Goal: Information Seeking & Learning: Learn about a topic

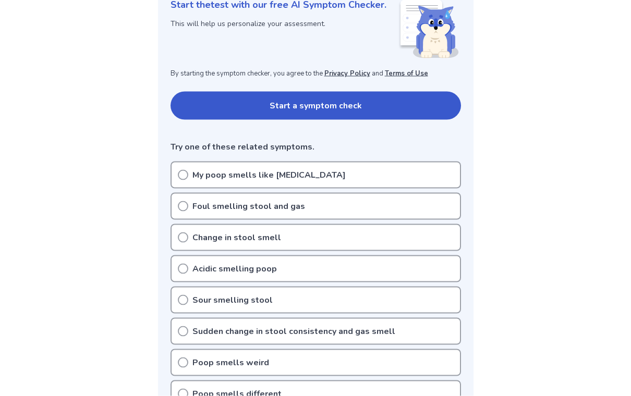
scroll to position [151, 0]
click at [192, 200] on p "Foul smelling stool and gas" at bounding box center [248, 206] width 113 height 13
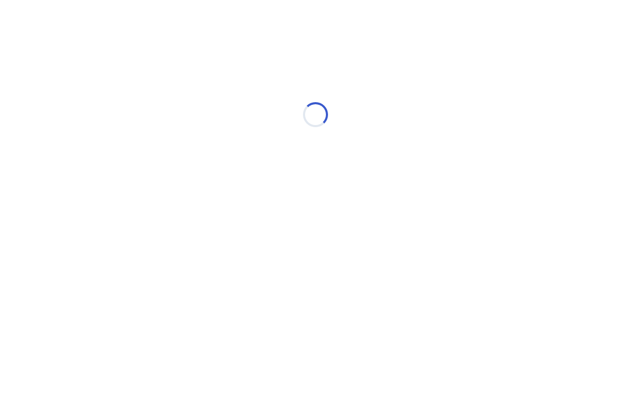
click at [190, 189] on div "Loading..." at bounding box center [315, 114] width 296 height 209
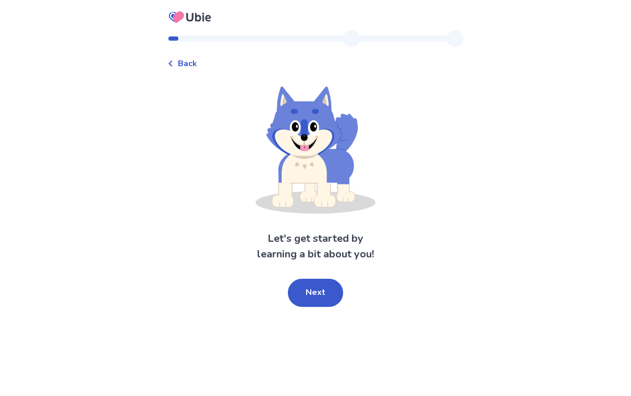
click at [324, 294] on button "Next" at bounding box center [315, 293] width 55 height 28
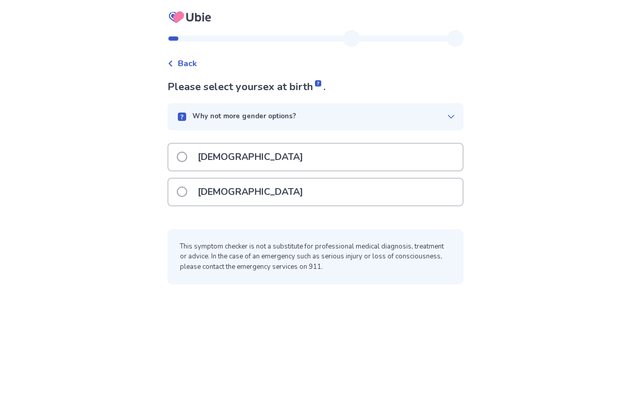
click at [189, 200] on label "Female" at bounding box center [243, 192] width 132 height 27
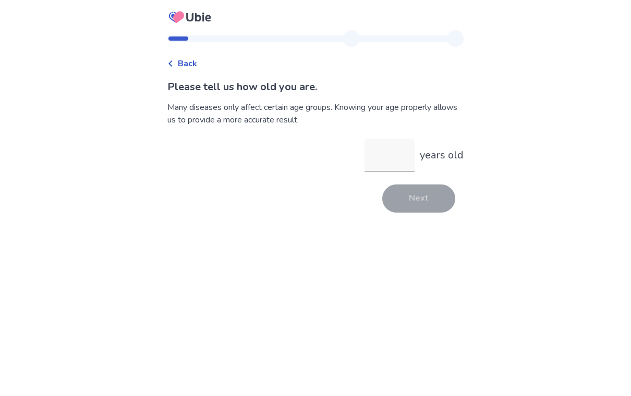
click at [372, 163] on input "years old" at bounding box center [389, 155] width 50 height 33
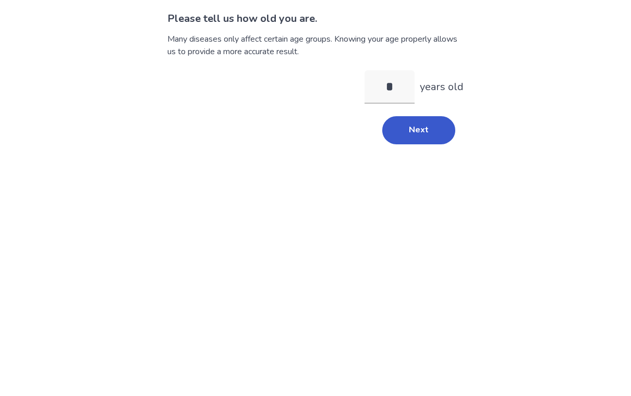
type input "**"
click at [423, 185] on button "Next" at bounding box center [418, 199] width 73 height 28
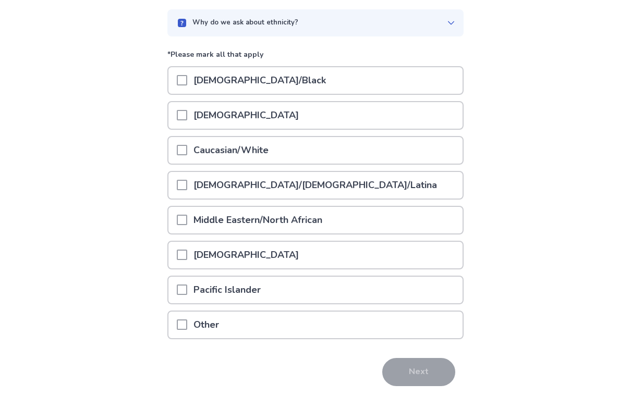
click at [187, 160] on div at bounding box center [182, 151] width 10 height 27
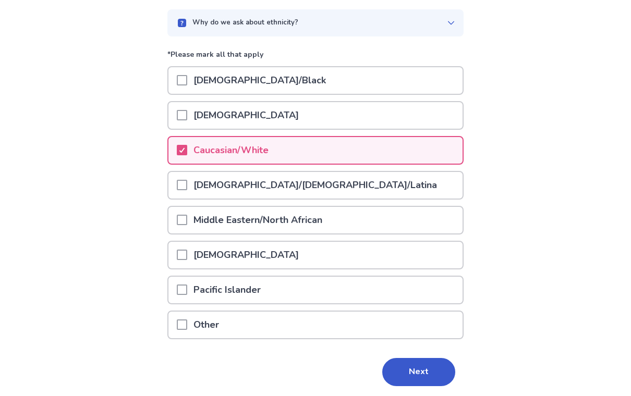
scroll to position [94, 0]
click at [424, 373] on button "Next" at bounding box center [418, 372] width 73 height 28
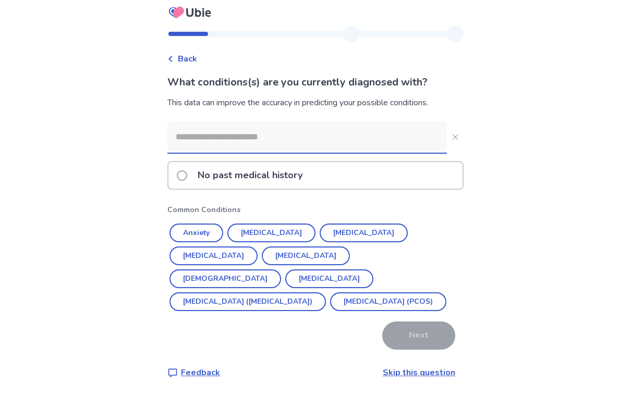
scroll to position [16, 0]
click at [281, 270] on button "Asthma" at bounding box center [225, 279] width 112 height 19
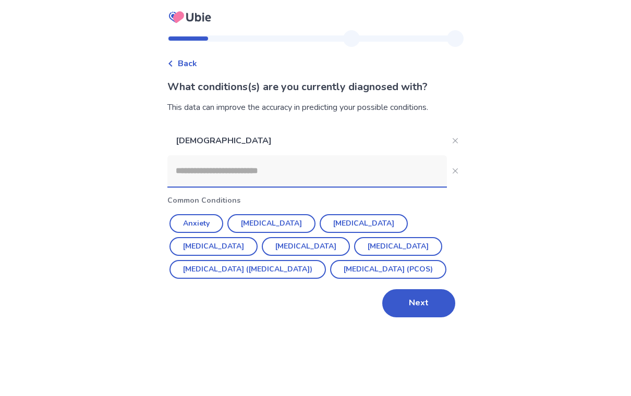
click at [425, 313] on button "Next" at bounding box center [418, 303] width 73 height 28
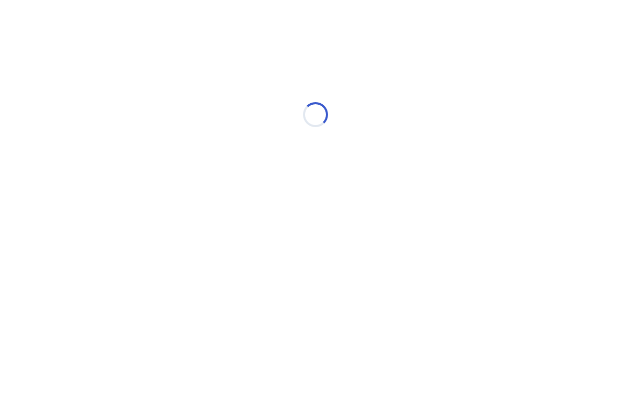
scroll to position [0, 0]
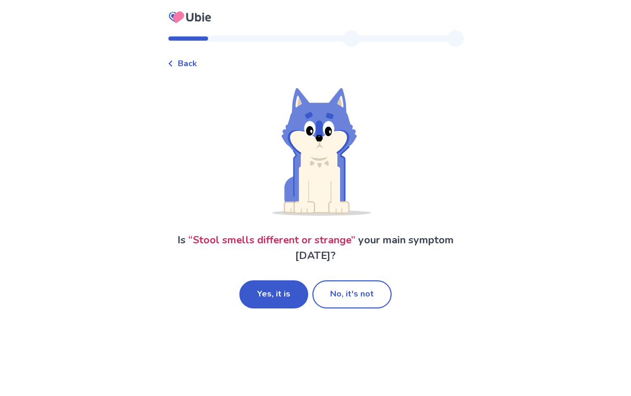
click at [290, 300] on button "Yes, it is" at bounding box center [273, 295] width 69 height 28
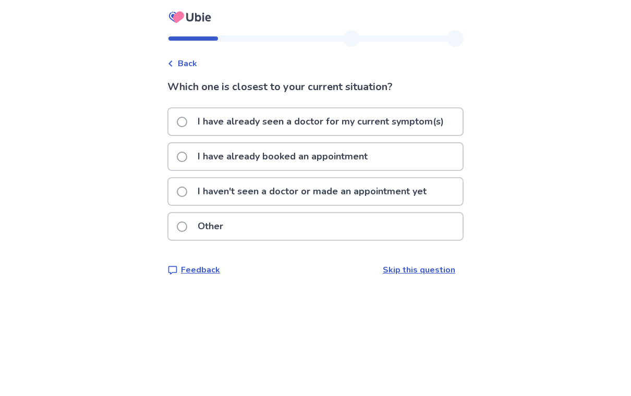
click at [198, 190] on p "I haven't seen a doctor or made an appointment yet" at bounding box center [311, 191] width 241 height 27
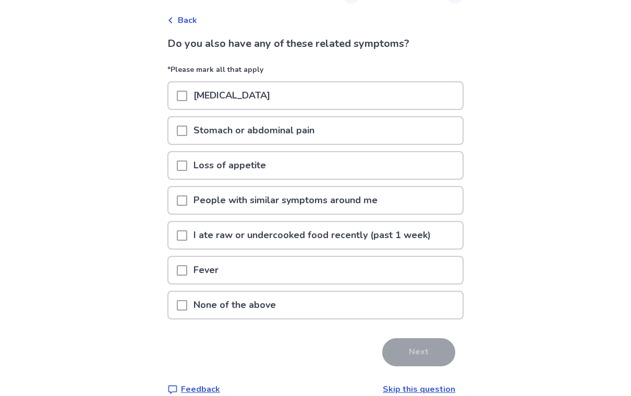
scroll to position [43, 0]
click at [187, 308] on span at bounding box center [182, 305] width 10 height 10
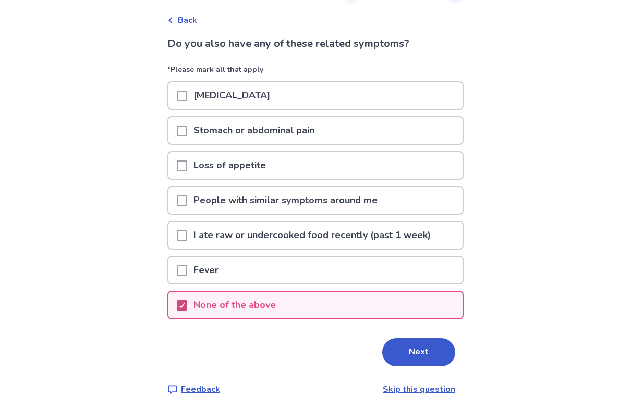
click at [419, 355] on button "Next" at bounding box center [418, 352] width 73 height 28
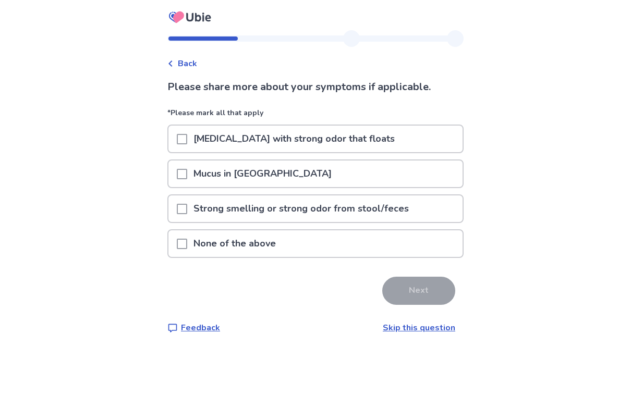
click at [187, 207] on span at bounding box center [182, 209] width 10 height 10
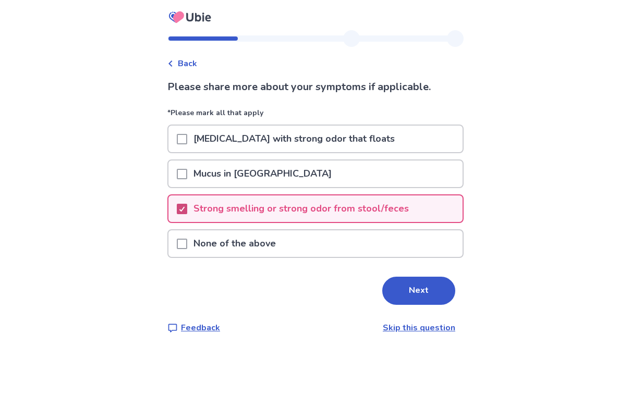
click at [409, 299] on button "Next" at bounding box center [418, 291] width 73 height 28
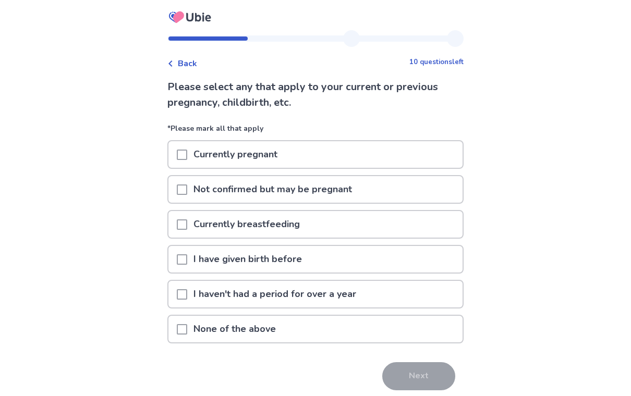
click at [187, 297] on span at bounding box center [182, 294] width 10 height 10
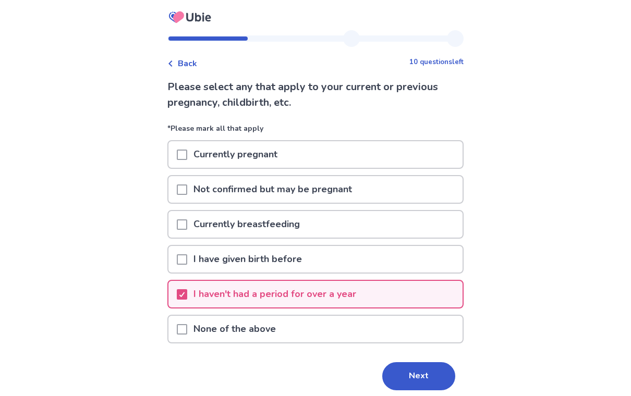
click at [187, 258] on span at bounding box center [182, 259] width 10 height 10
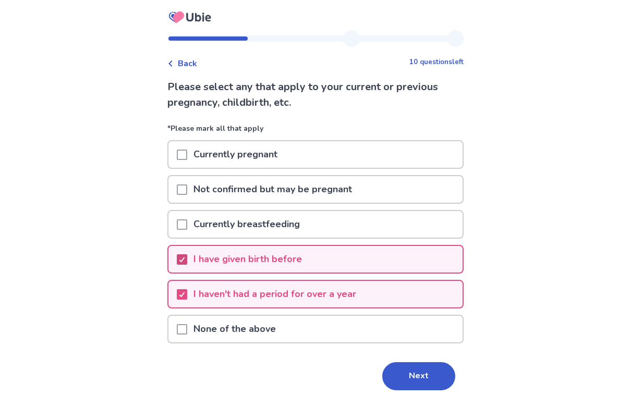
click at [423, 380] on button "Next" at bounding box center [418, 376] width 73 height 28
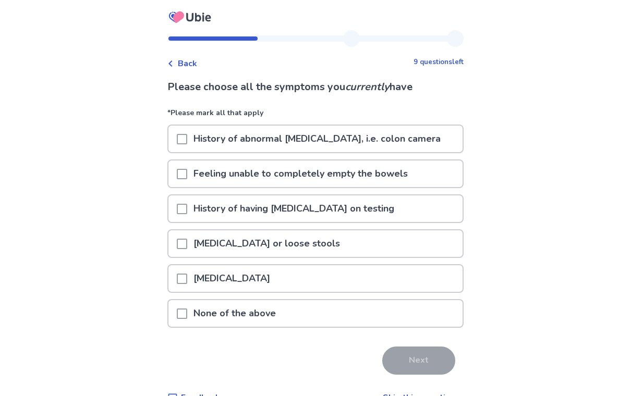
click at [187, 175] on span at bounding box center [182, 174] width 10 height 10
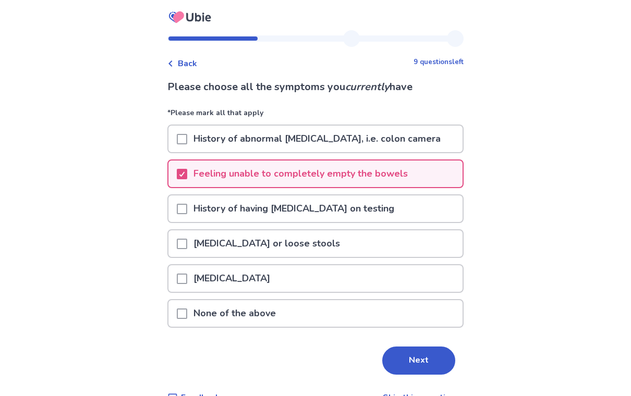
click at [187, 246] on span at bounding box center [182, 244] width 10 height 10
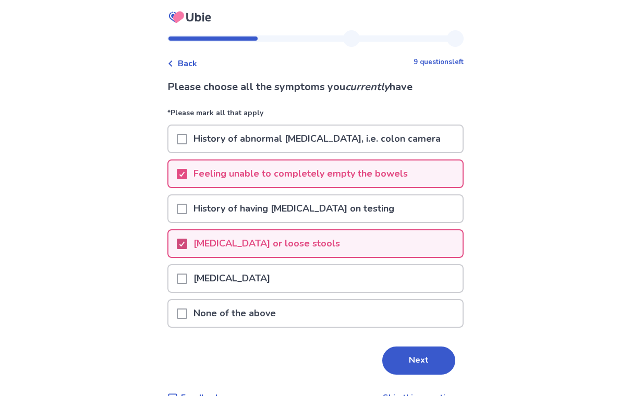
click at [187, 283] on span at bounding box center [182, 279] width 10 height 10
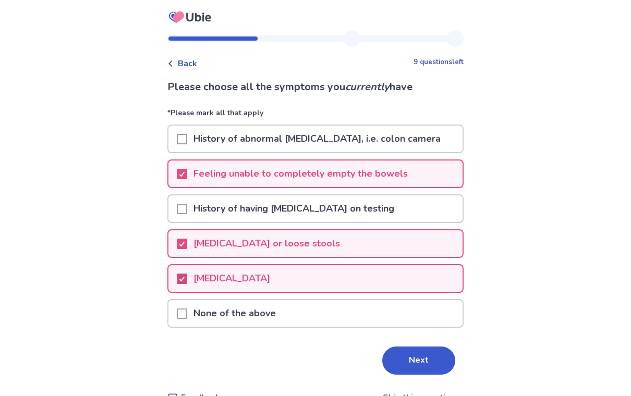
click at [420, 368] on button "Next" at bounding box center [418, 361] width 73 height 28
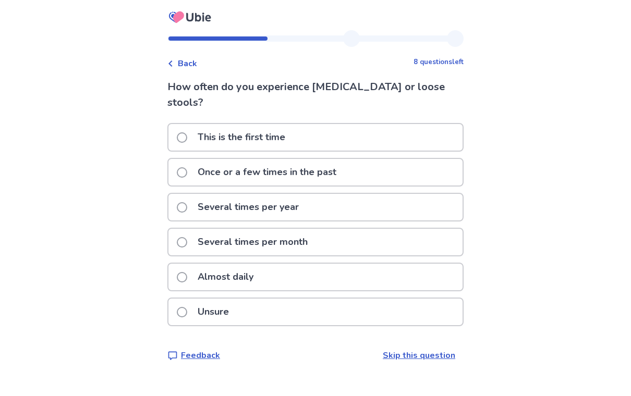
click at [187, 272] on span at bounding box center [182, 277] width 10 height 10
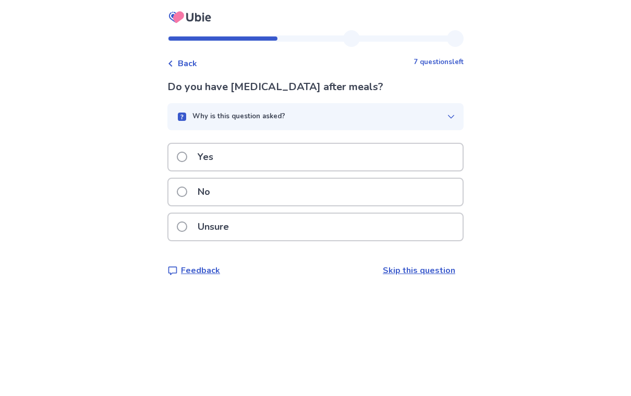
click at [187, 160] on span at bounding box center [182, 157] width 10 height 10
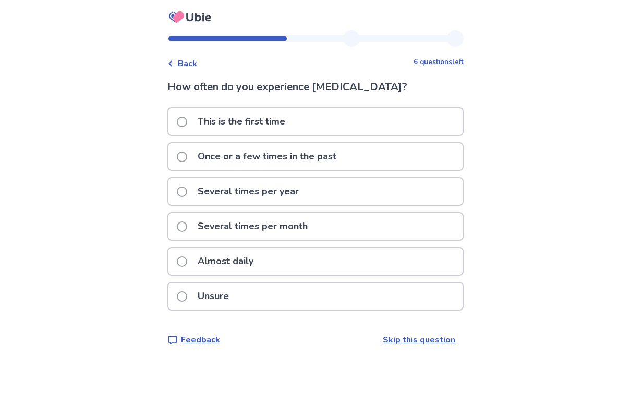
click at [187, 260] on span at bounding box center [182, 262] width 10 height 10
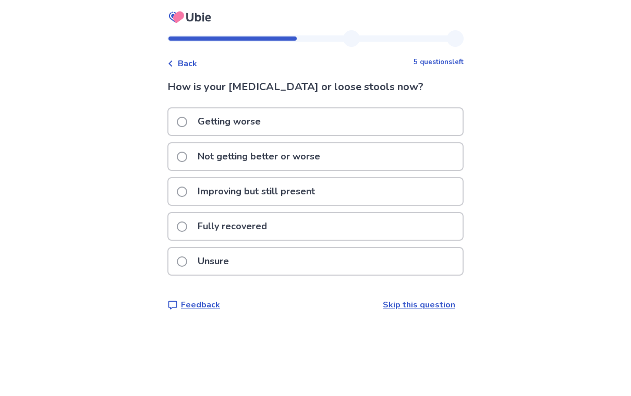
click at [187, 129] on label "Getting worse" at bounding box center [222, 121] width 90 height 27
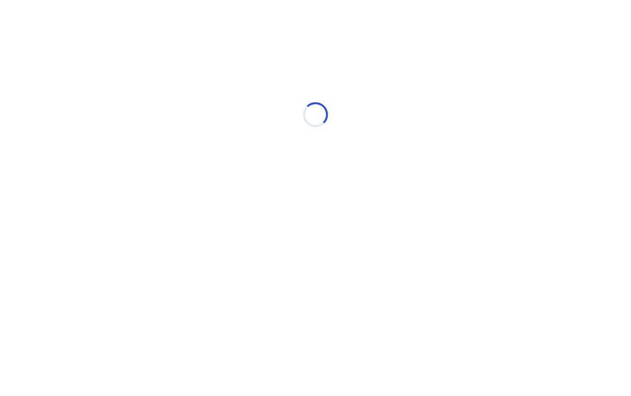
select select "*"
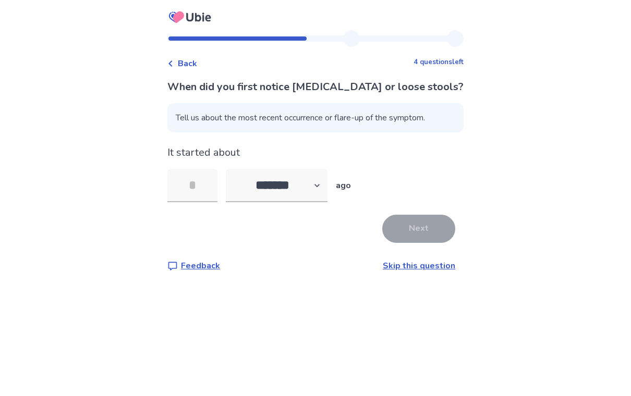
click at [203, 191] on input "tel" at bounding box center [192, 185] width 50 height 33
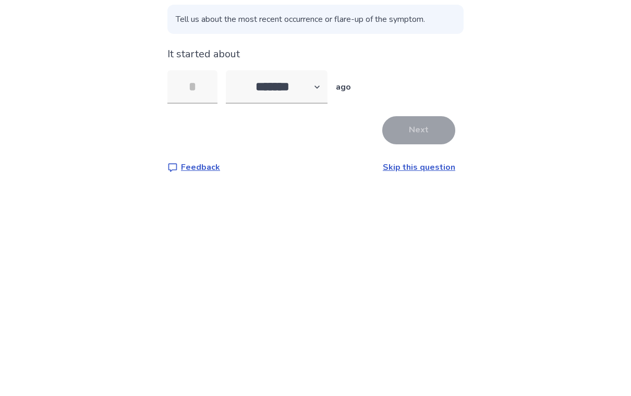
type input "*"
click at [424, 215] on button "Next" at bounding box center [418, 229] width 73 height 28
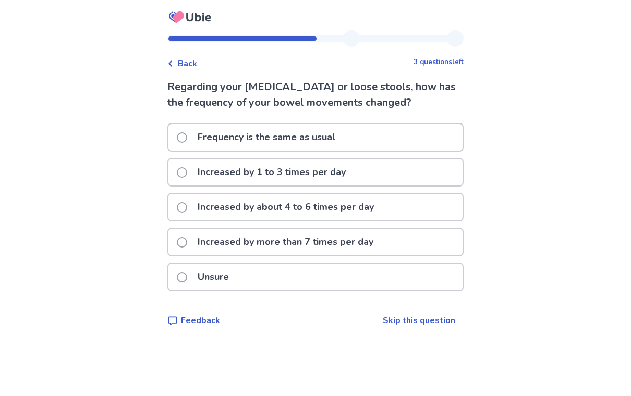
click at [187, 139] on span at bounding box center [182, 137] width 10 height 10
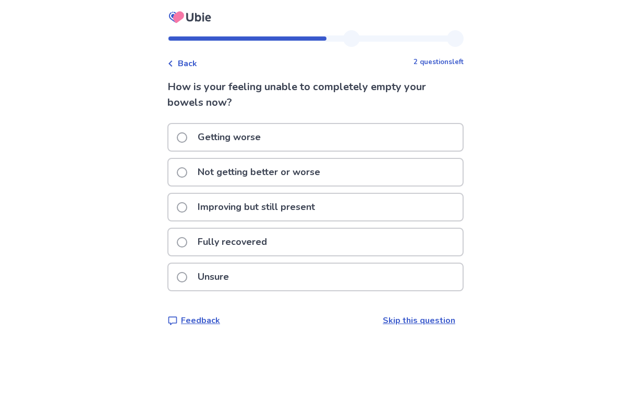
click at [191, 131] on label "Getting worse" at bounding box center [222, 137] width 90 height 27
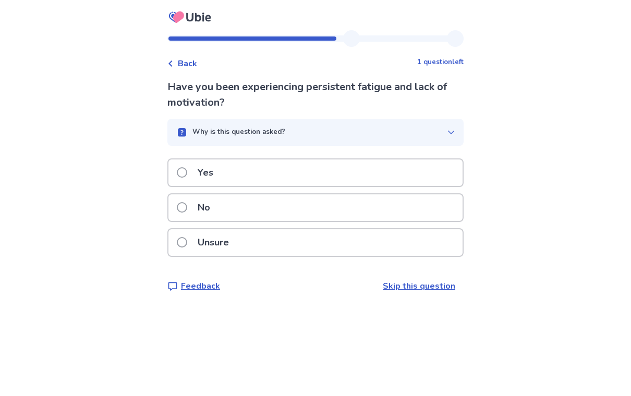
click at [187, 172] on span at bounding box center [182, 172] width 10 height 10
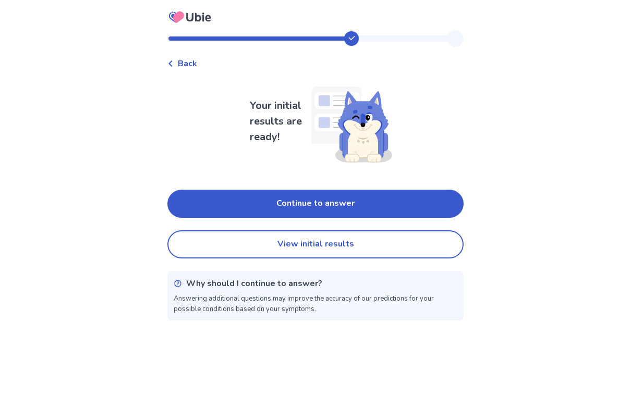
click at [437, 199] on button "Continue to answer" at bounding box center [315, 204] width 296 height 28
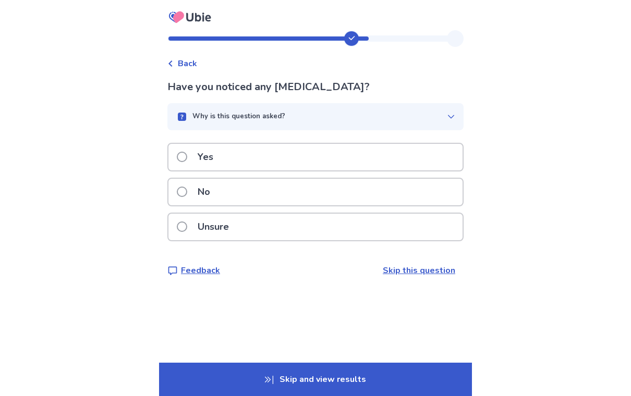
click at [196, 159] on label "Yes" at bounding box center [198, 157] width 43 height 27
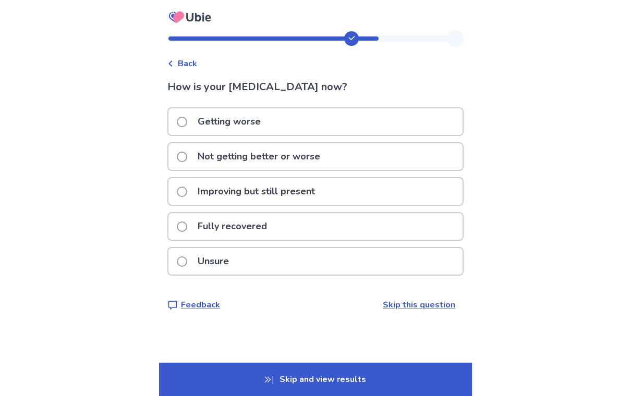
click at [187, 152] on span at bounding box center [182, 157] width 10 height 10
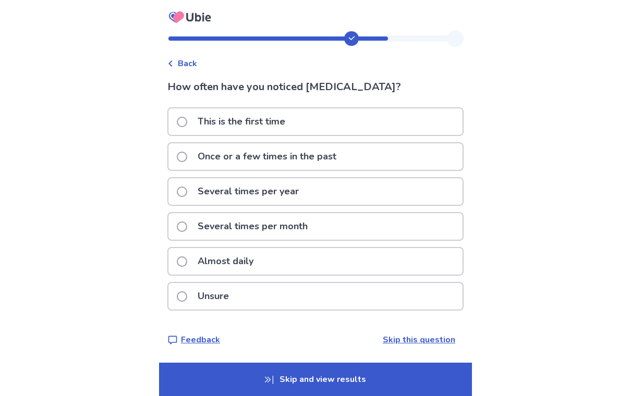
click at [187, 259] on span at bounding box center [182, 262] width 10 height 10
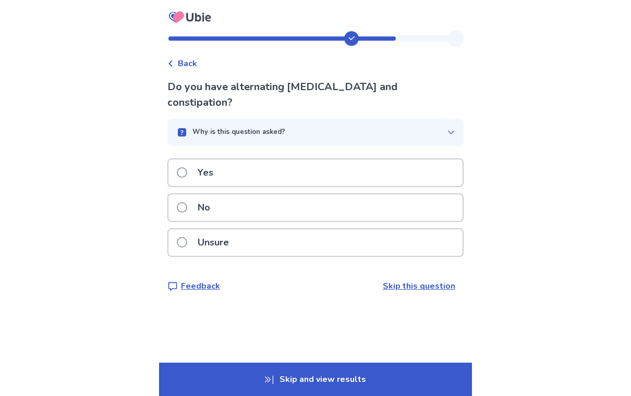
click at [199, 160] on p "Yes" at bounding box center [205, 173] width 28 height 27
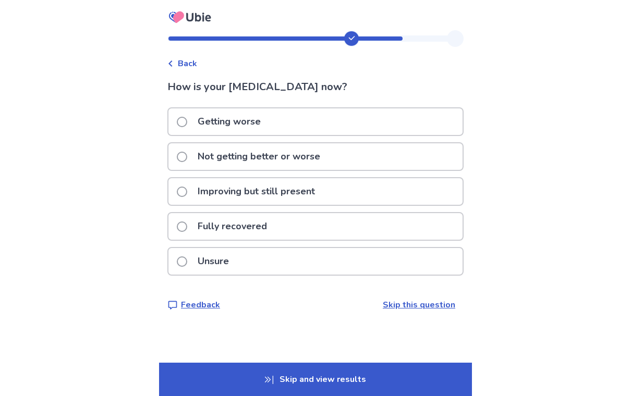
click at [187, 154] on span at bounding box center [182, 157] width 10 height 10
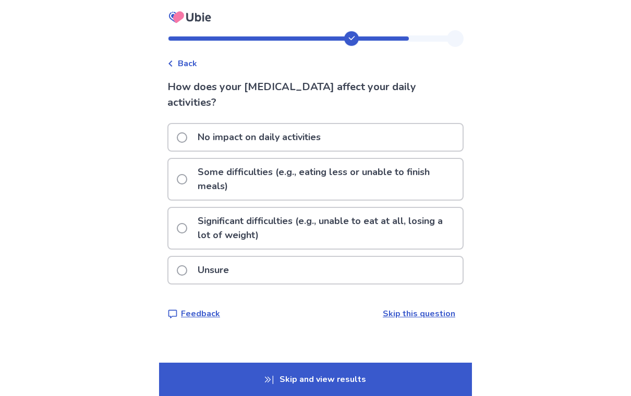
click at [185, 177] on span at bounding box center [182, 179] width 10 height 10
